Goal: Information Seeking & Learning: Stay updated

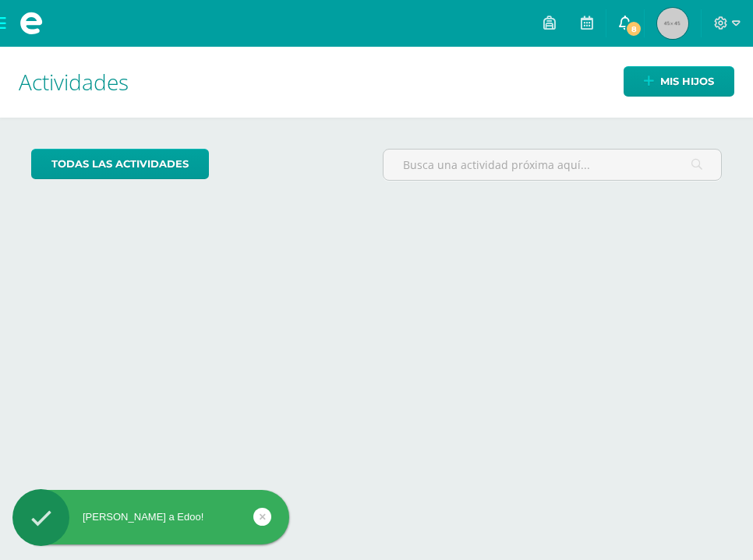
click at [639, 18] on link "8" at bounding box center [624, 23] width 37 height 47
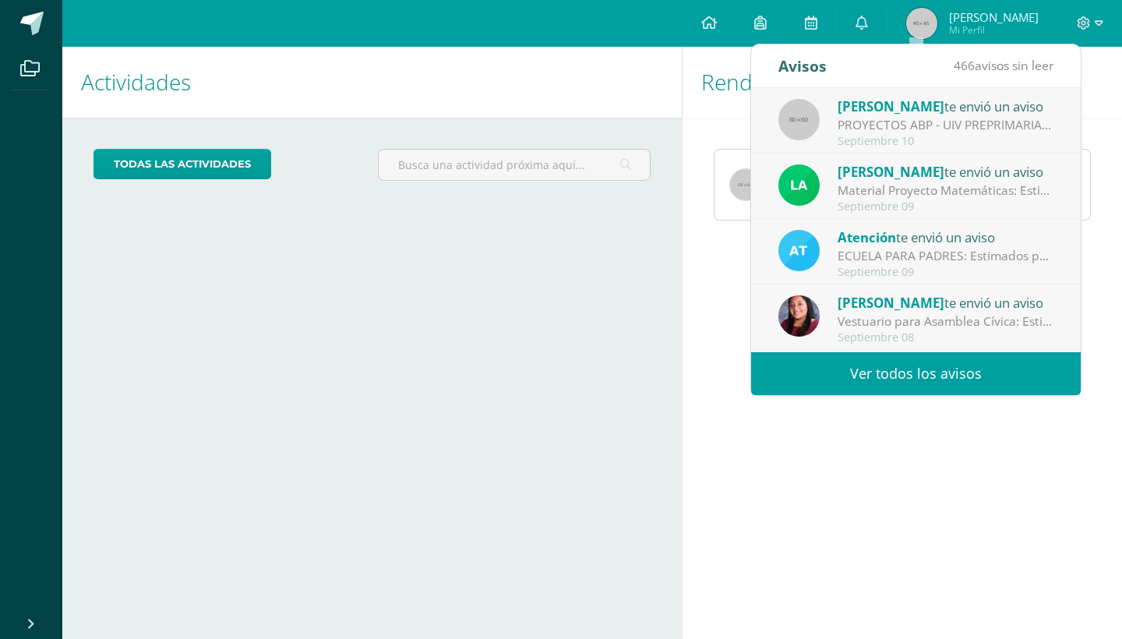
click at [752, 143] on div "Septiembre 10" at bounding box center [946, 141] width 217 height 13
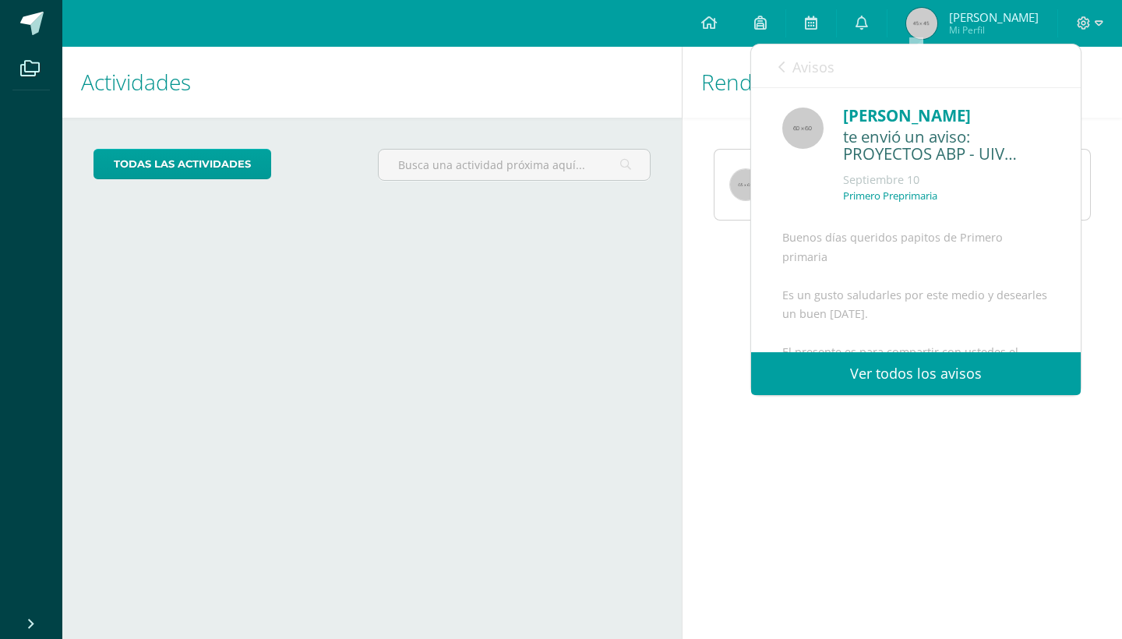
click at [752, 173] on div "Septiembre 10" at bounding box center [946, 180] width 207 height 16
click at [752, 174] on div "Septiembre 10" at bounding box center [946, 180] width 207 height 16
click at [752, 207] on div "Primero Preprimaria" at bounding box center [946, 202] width 207 height 26
click at [752, 196] on p "Primero Preprimaria" at bounding box center [890, 195] width 94 height 13
click at [752, 199] on div "Primero Preprimaria" at bounding box center [946, 202] width 207 height 26
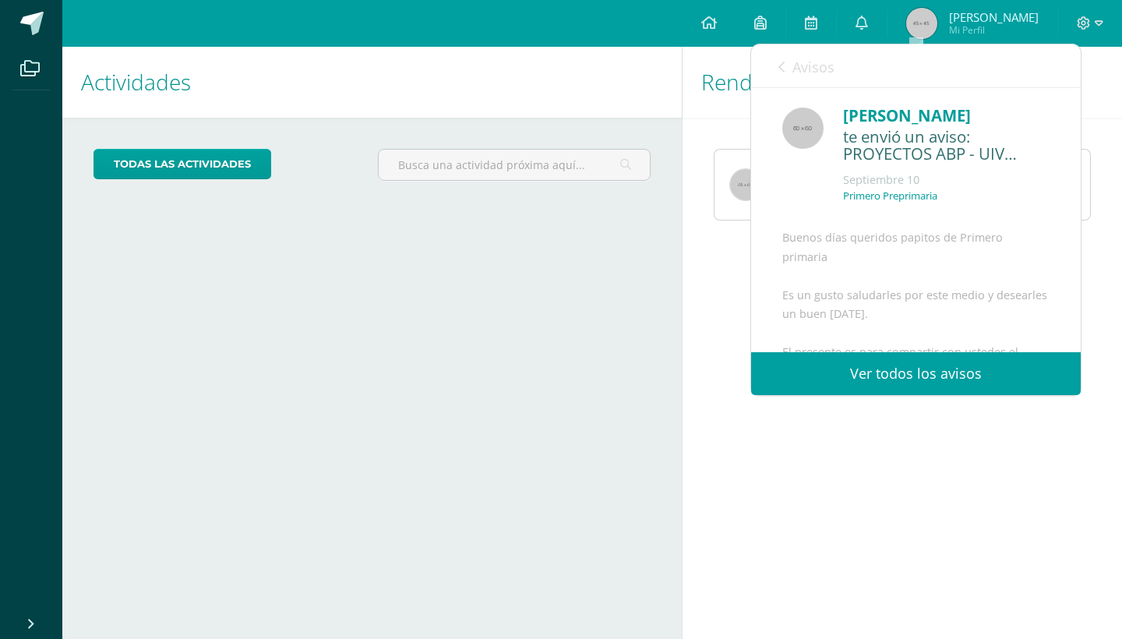
click at [752, 199] on div "Primero Preprimaria" at bounding box center [946, 202] width 207 height 26
click at [752, 249] on div "Buenos días queridos papitos de Primero primaria Es un gusto saludarles por est…" at bounding box center [915, 481] width 267 height 507
click at [752, 324] on div "Buenos días queridos papitos de Primero primaria Es un gusto saludarles por est…" at bounding box center [915, 481] width 267 height 507
click at [752, 374] on link "Ver todos los avisos" at bounding box center [916, 373] width 330 height 43
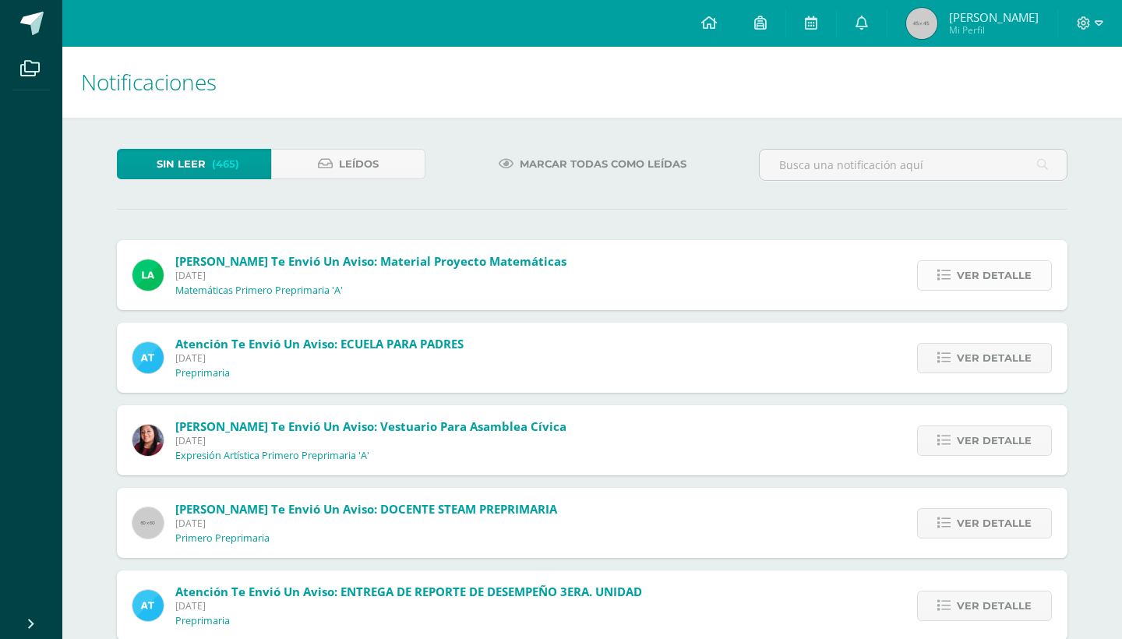
click at [965, 273] on span "Ver detalle" at bounding box center [994, 275] width 75 height 29
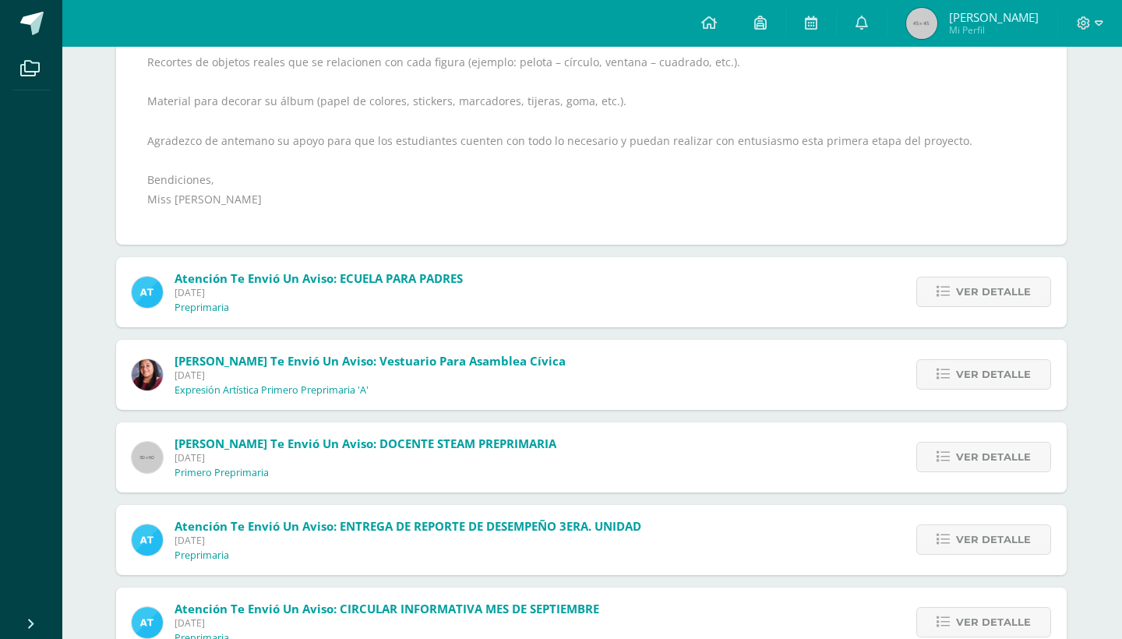
scroll to position [455, 1]
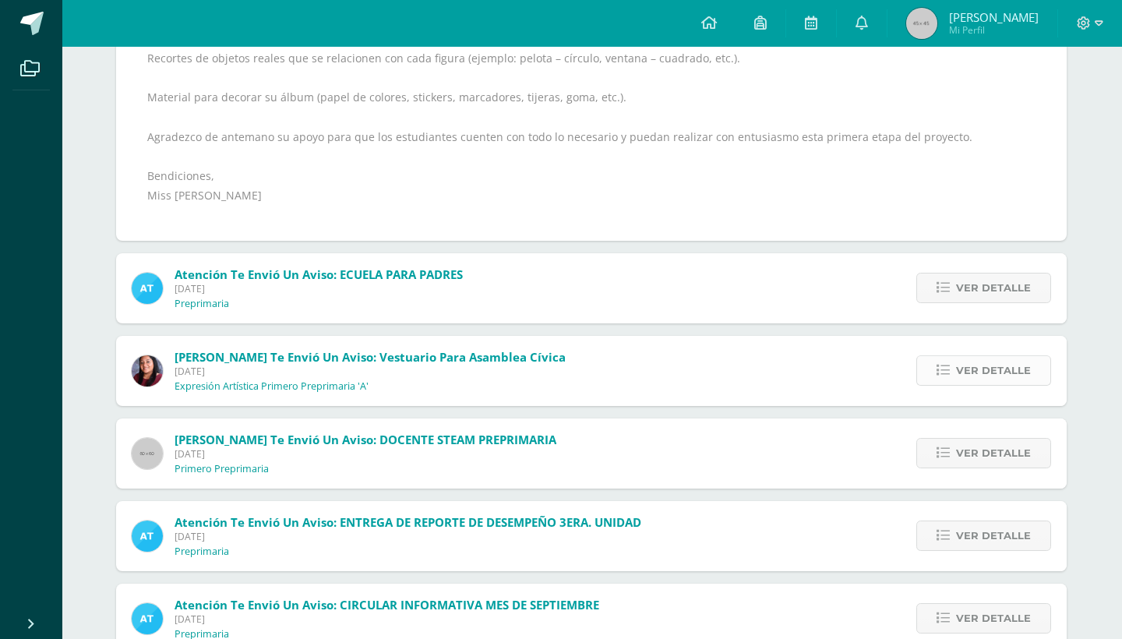
click at [977, 370] on span "Ver detalle" at bounding box center [993, 370] width 75 height 29
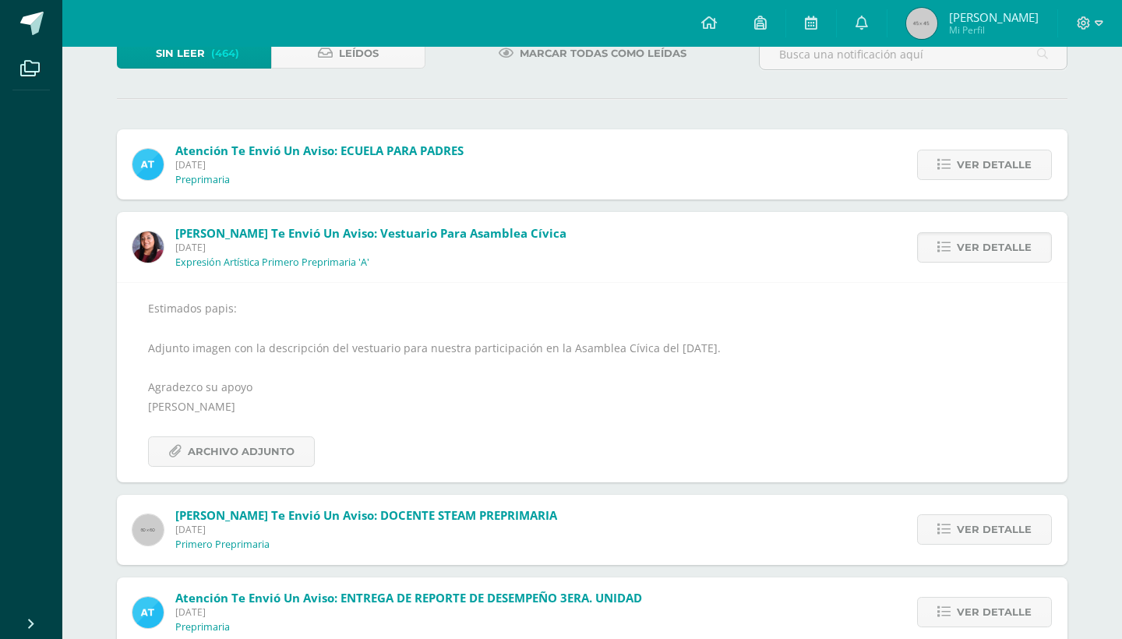
scroll to position [104, 0]
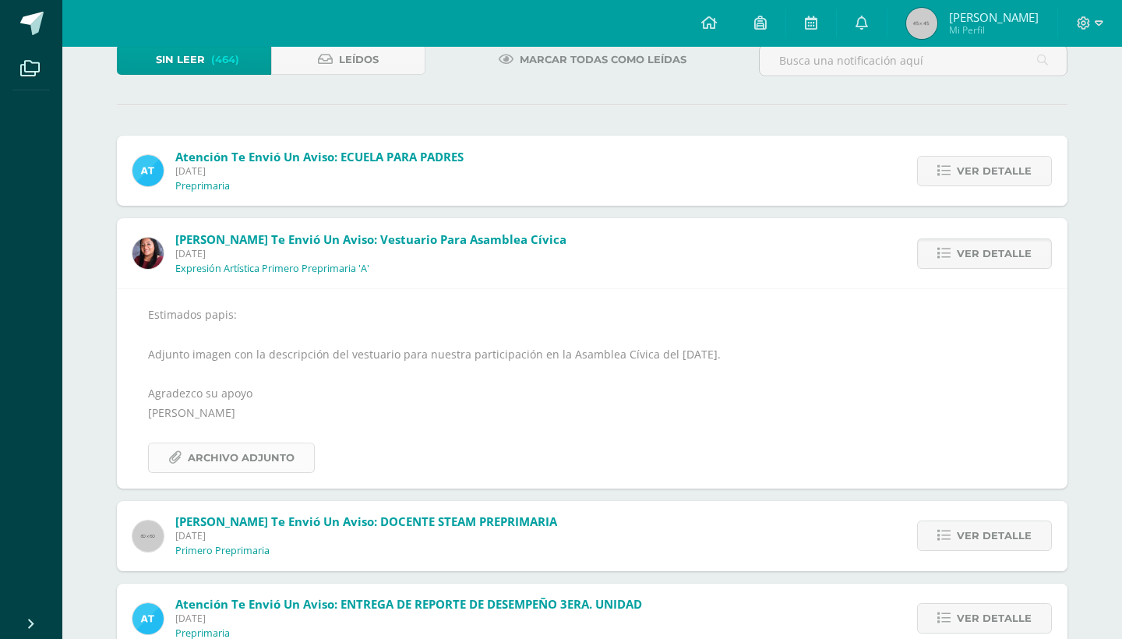
click at [180, 461] on icon at bounding box center [174, 457] width 13 height 13
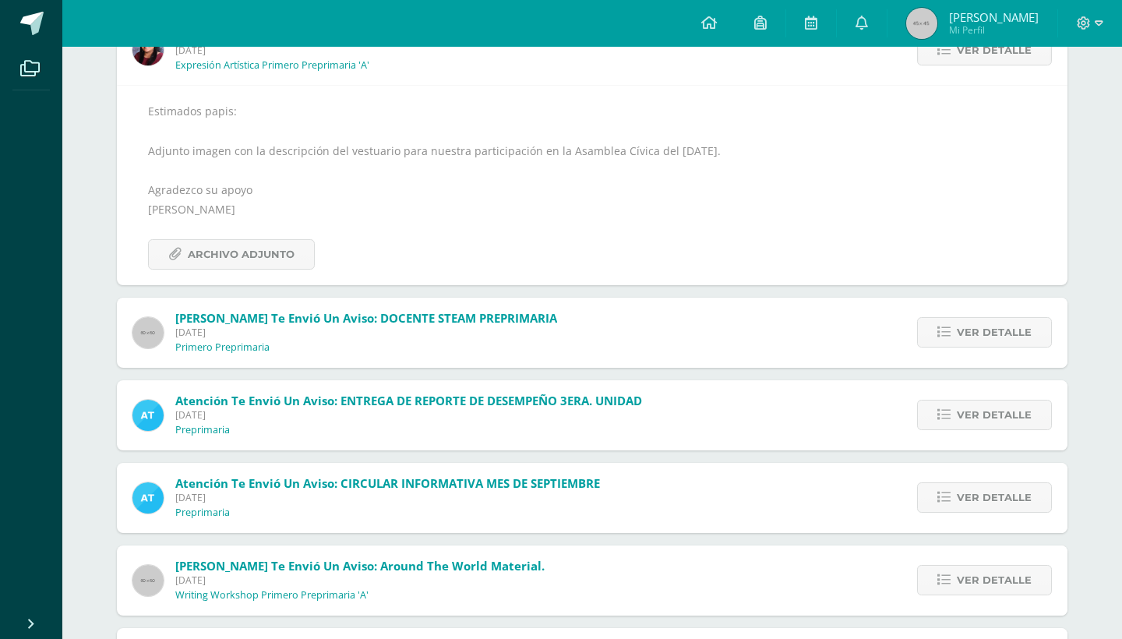
scroll to position [324, 0]
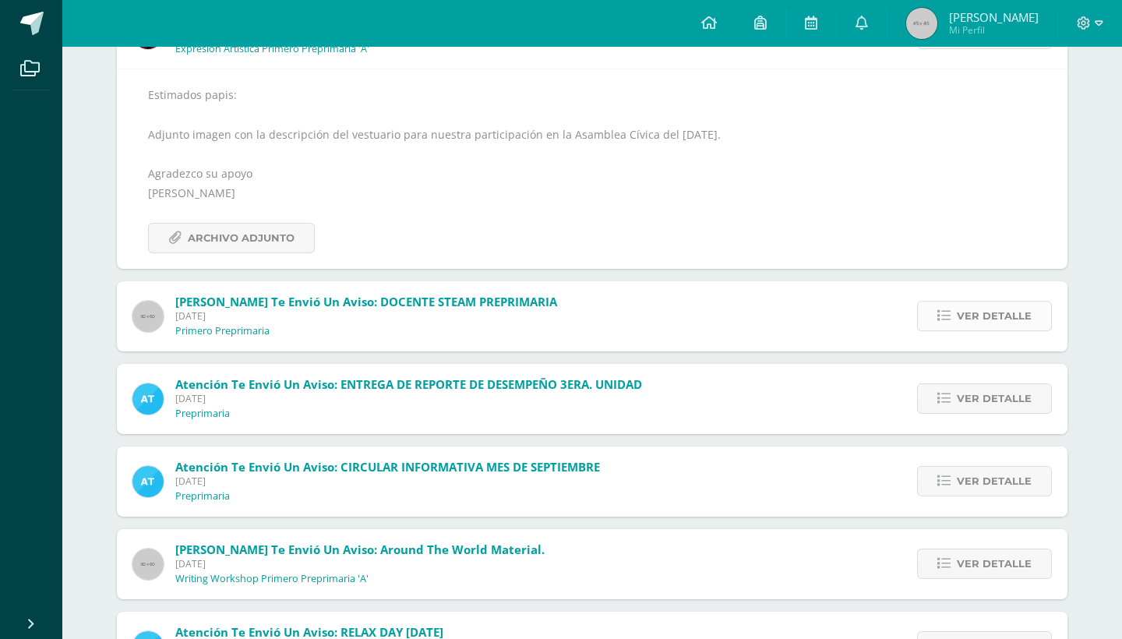
click at [992, 326] on span "Ver detalle" at bounding box center [994, 316] width 75 height 29
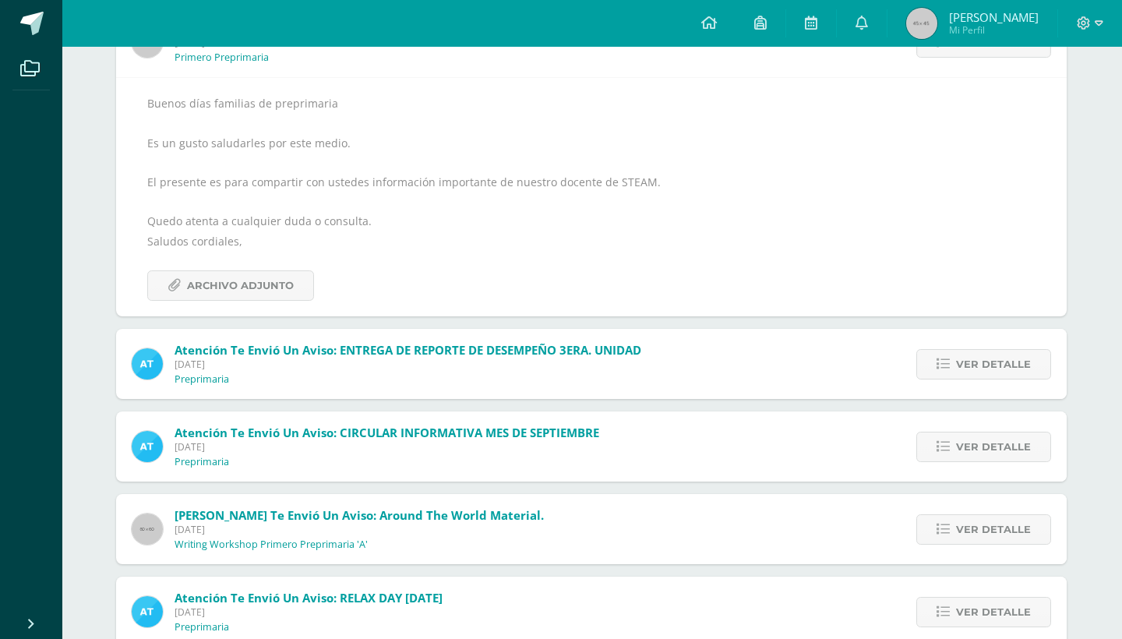
scroll to position [316, 1]
click at [1022, 449] on span "Ver detalle" at bounding box center [993, 446] width 75 height 29
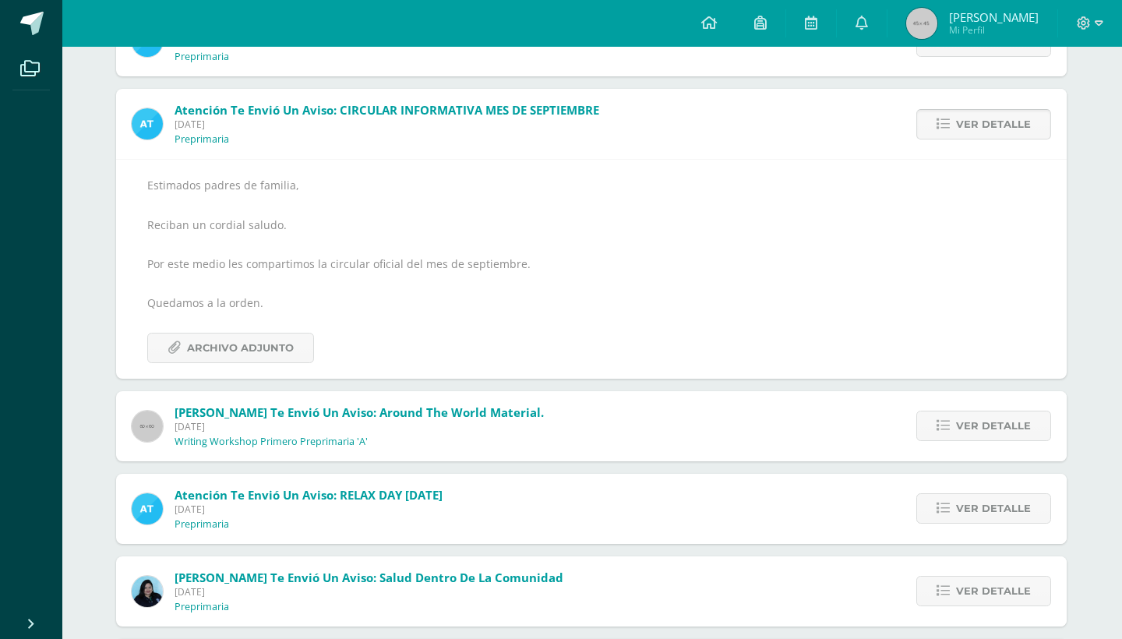
scroll to position [316, 0]
click at [271, 349] on span "Archivo Adjunto" at bounding box center [241, 348] width 107 height 29
